Goal: Task Accomplishment & Management: Use online tool/utility

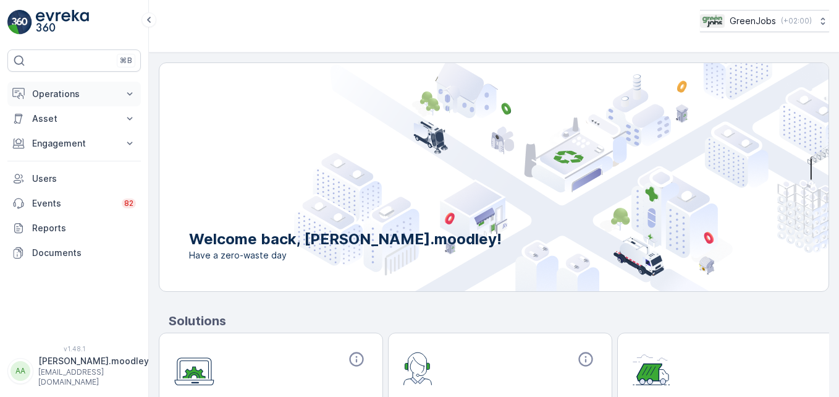
click at [131, 93] on icon at bounding box center [130, 93] width 6 height 3
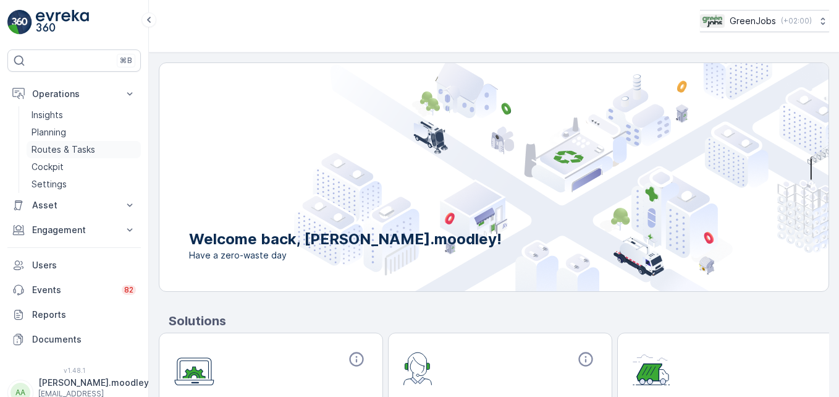
click at [74, 148] on p "Routes & Tasks" at bounding box center [64, 149] width 64 height 12
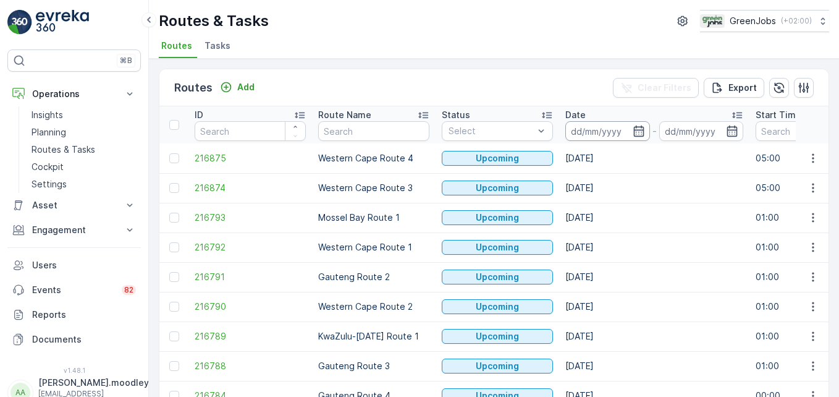
click at [579, 131] on input at bounding box center [607, 131] width 85 height 20
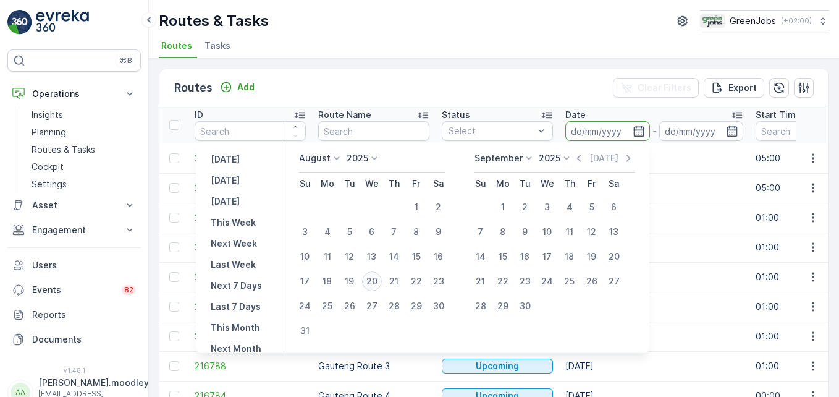
click at [379, 280] on div "20" at bounding box center [372, 281] width 20 height 20
type input "[DATE]"
click at [379, 280] on div "20" at bounding box center [372, 281] width 20 height 20
type input "[DATE]"
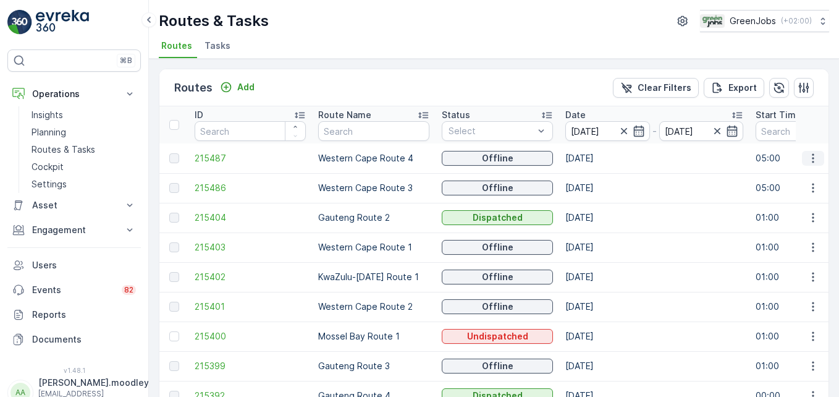
click at [600, 160] on icon "button" at bounding box center [813, 158] width 12 height 12
click at [600, 178] on span "See More Details" at bounding box center [784, 177] width 72 height 12
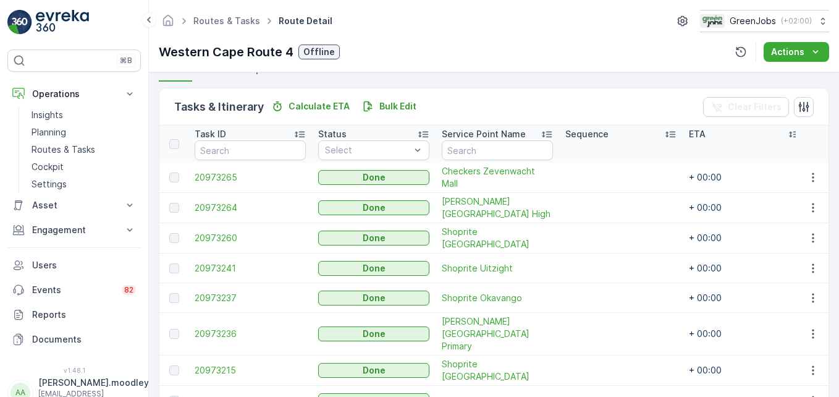
scroll to position [247, 0]
